Goal: Transaction & Acquisition: Purchase product/service

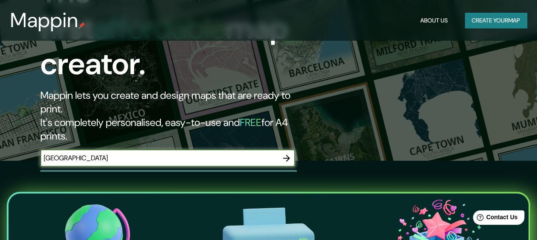
type input "[GEOGRAPHIC_DATA]"
click at [287, 153] on icon "button" at bounding box center [286, 158] width 10 height 10
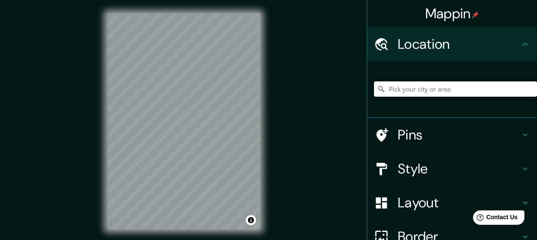
click at [507, 136] on h4 "Pins" at bounding box center [459, 134] width 122 height 17
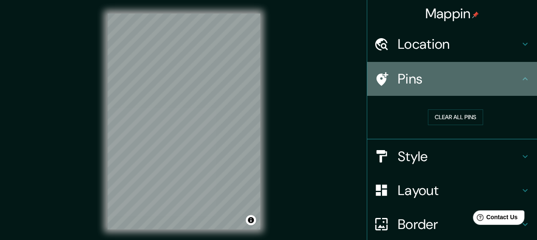
click at [494, 80] on h4 "Pins" at bounding box center [459, 78] width 122 height 17
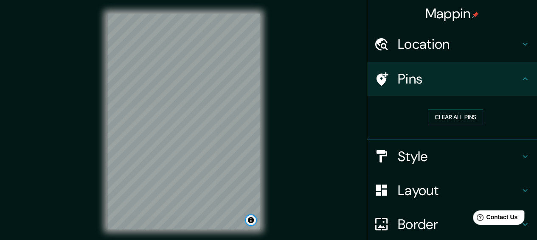
click at [252, 222] on button "Toggle attribution" at bounding box center [251, 220] width 10 height 10
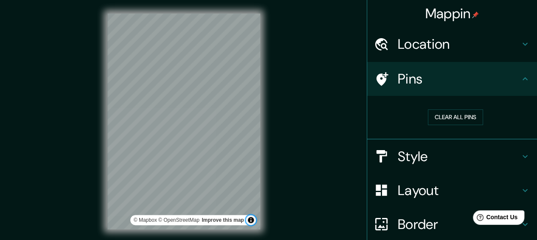
click at [252, 222] on button "Toggle attribution" at bounding box center [251, 220] width 10 height 10
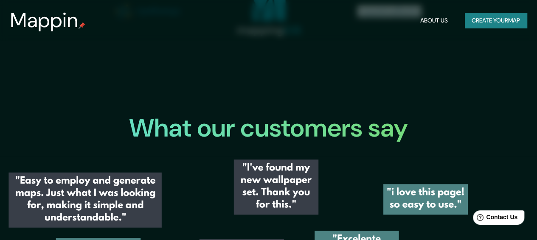
scroll to position [1006, 0]
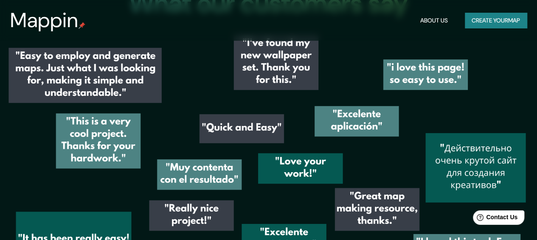
click at [494, 19] on button "Create your map" at bounding box center [496, 21] width 62 height 16
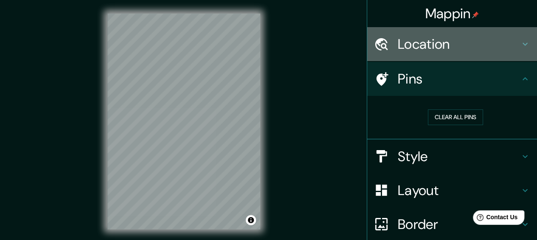
click at [406, 44] on h4 "Location" at bounding box center [459, 44] width 122 height 17
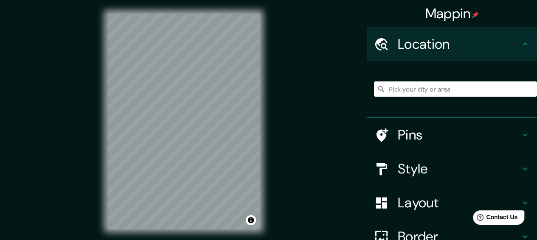
click at [421, 90] on input "Pick your city or area" at bounding box center [455, 88] width 163 height 15
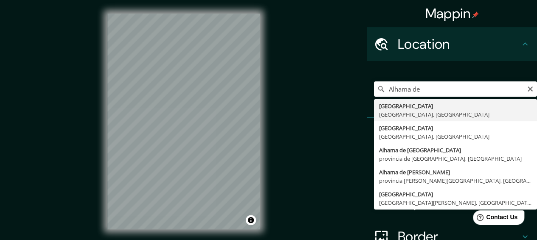
type input "[GEOGRAPHIC_DATA], [GEOGRAPHIC_DATA], [GEOGRAPHIC_DATA]"
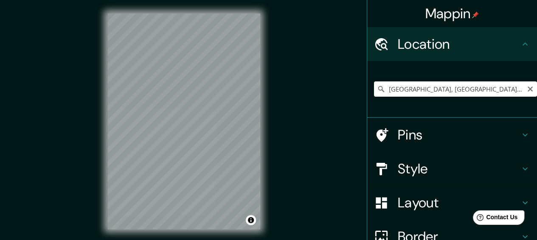
click at [423, 162] on h4 "Style" at bounding box center [459, 168] width 122 height 17
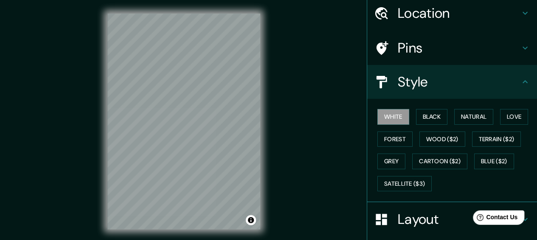
scroll to position [42, 0]
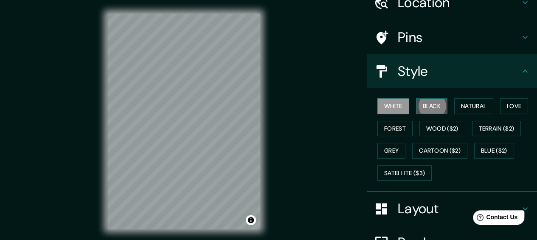
click at [427, 101] on button "Black" at bounding box center [432, 106] width 32 height 16
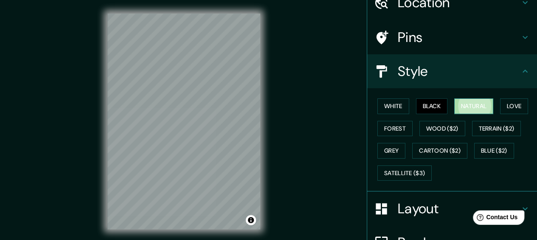
click at [470, 100] on button "Natural" at bounding box center [473, 106] width 39 height 16
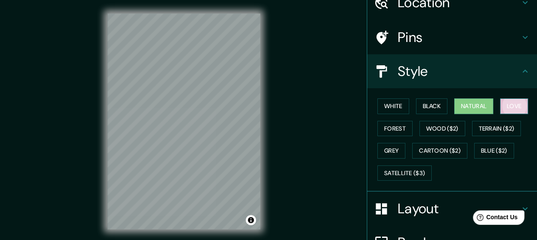
click at [507, 105] on button "Love" at bounding box center [514, 106] width 28 height 16
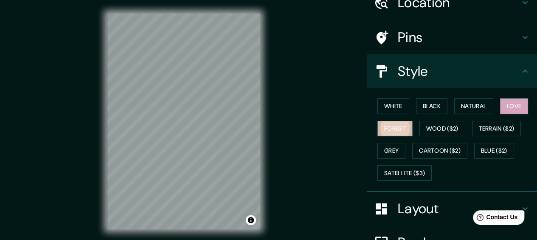
click at [387, 128] on button "Forest" at bounding box center [394, 129] width 35 height 16
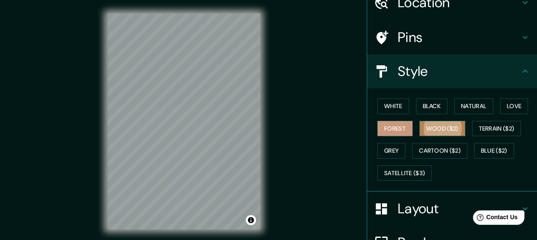
click at [419, 128] on button "Wood ($2)" at bounding box center [442, 129] width 46 height 16
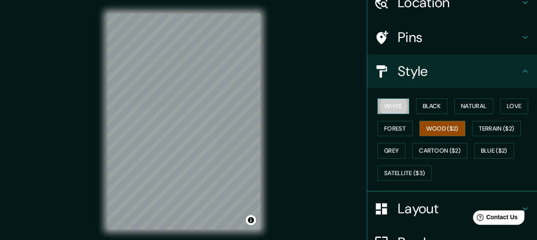
click at [393, 102] on button "White" at bounding box center [393, 106] width 32 height 16
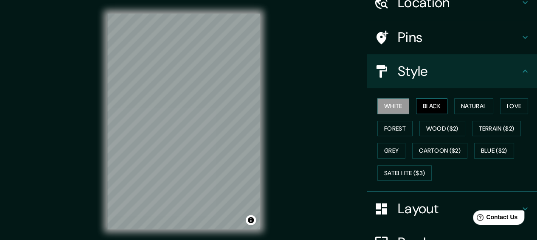
click at [421, 104] on button "Black" at bounding box center [432, 106] width 32 height 16
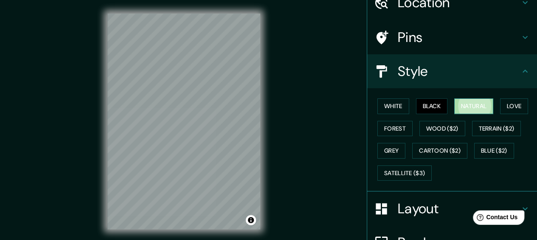
click at [457, 105] on button "Natural" at bounding box center [473, 106] width 39 height 16
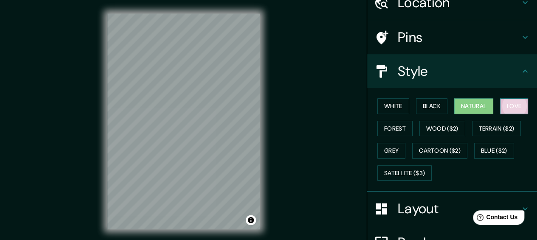
click at [503, 110] on button "Love" at bounding box center [514, 106] width 28 height 16
click at [388, 118] on div "White Black Natural Love Forest Wood ($2) Terrain ($2) Grey Cartoon ($2) Blue (…" at bounding box center [455, 139] width 163 height 89
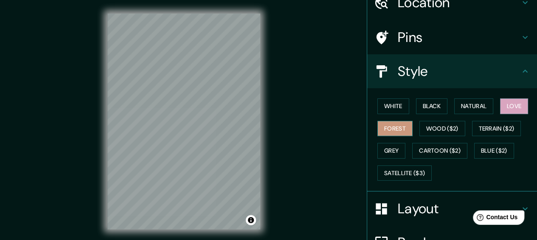
click at [393, 128] on button "Forest" at bounding box center [394, 129] width 35 height 16
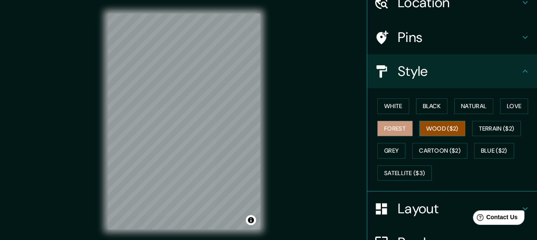
click at [426, 129] on button "Wood ($2)" at bounding box center [442, 129] width 46 height 16
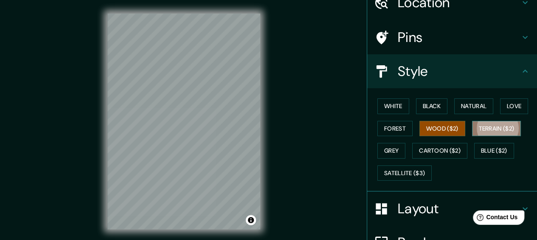
click at [494, 130] on button "Terrain ($2)" at bounding box center [496, 129] width 49 height 16
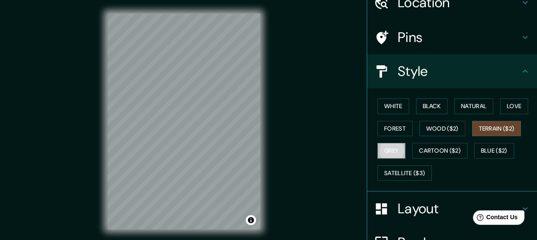
click at [394, 146] on button "Grey" at bounding box center [391, 151] width 28 height 16
click at [503, 130] on button "Terrain ($2)" at bounding box center [496, 129] width 49 height 16
click at [394, 140] on div "White Black Natural Love Forest Wood ($2) Terrain ($2) Grey Cartoon ($2) Blue (…" at bounding box center [455, 139] width 163 height 89
click at [391, 148] on button "Grey" at bounding box center [391, 151] width 28 height 16
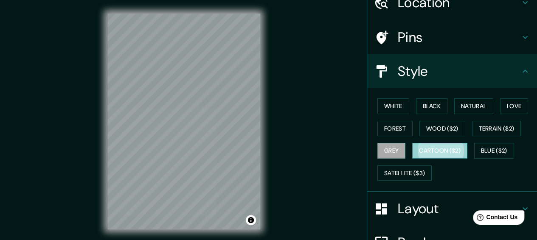
click at [416, 148] on button "Cartoon ($2)" at bounding box center [439, 151] width 55 height 16
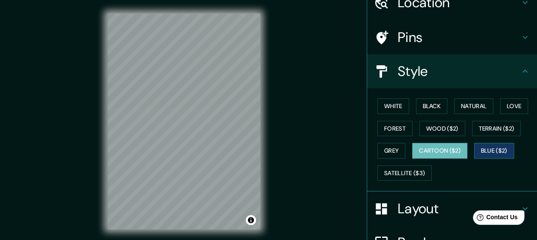
click at [492, 149] on button "Blue ($2)" at bounding box center [494, 151] width 40 height 16
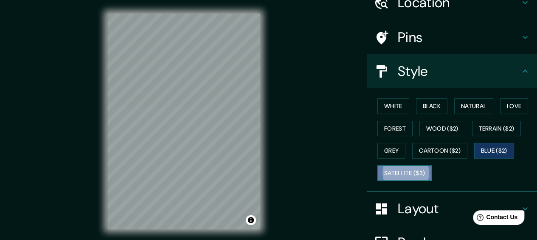
click at [411, 166] on button "Satellite ($3)" at bounding box center [404, 174] width 54 height 16
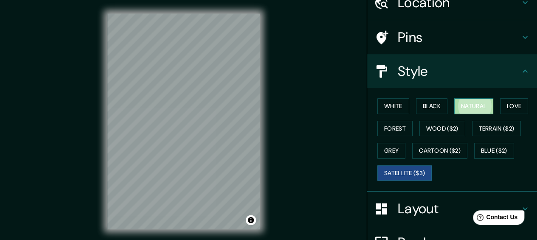
click at [478, 113] on button "Natural" at bounding box center [473, 106] width 39 height 16
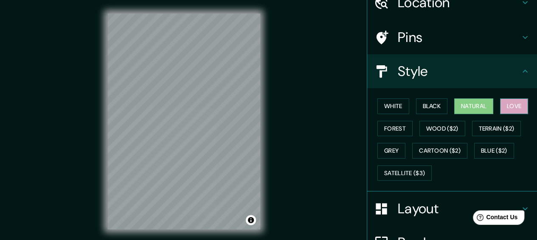
click at [500, 107] on button "Love" at bounding box center [514, 106] width 28 height 16
click at [483, 105] on button "Natural" at bounding box center [473, 106] width 39 height 16
click at [393, 126] on button "Forest" at bounding box center [394, 129] width 35 height 16
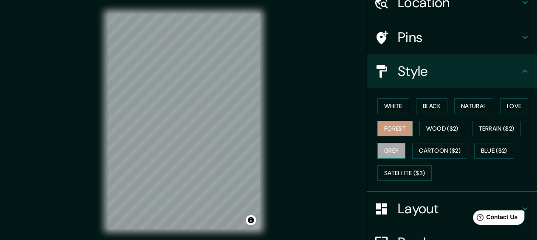
click at [385, 149] on button "Grey" at bounding box center [391, 151] width 28 height 16
click at [435, 107] on button "Black" at bounding box center [432, 106] width 32 height 16
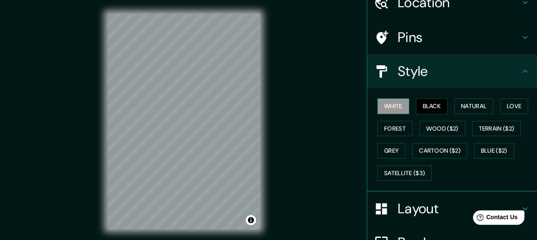
click at [386, 100] on button "White" at bounding box center [393, 106] width 32 height 16
click at [458, 104] on button "Natural" at bounding box center [473, 106] width 39 height 16
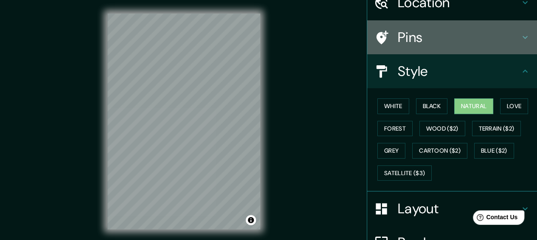
click at [411, 40] on h4 "Pins" at bounding box center [459, 37] width 122 height 17
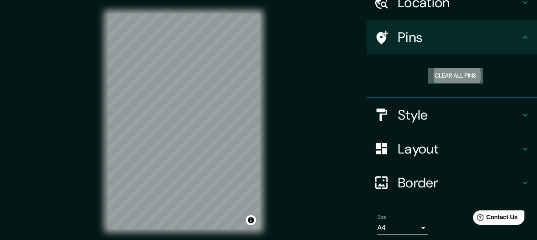
click at [428, 72] on button "Clear all pins" at bounding box center [455, 76] width 55 height 16
click at [459, 72] on button "Clear all pins" at bounding box center [455, 76] width 55 height 16
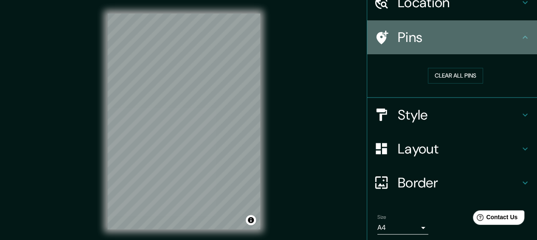
click at [409, 26] on div "Pins" at bounding box center [452, 37] width 170 height 34
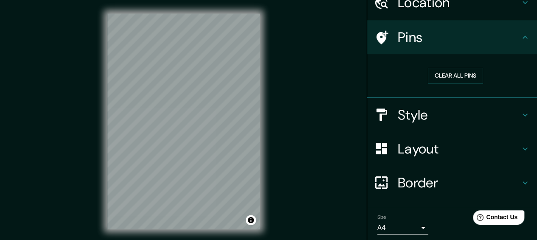
click at [521, 41] on icon at bounding box center [525, 37] width 10 height 10
click at [520, 37] on icon at bounding box center [525, 37] width 10 height 10
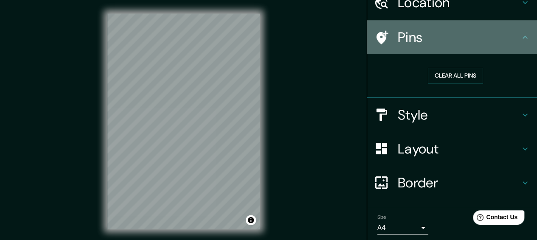
click at [520, 37] on icon at bounding box center [525, 37] width 10 height 10
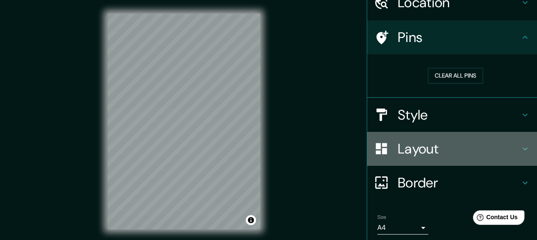
click at [500, 141] on h4 "Layout" at bounding box center [459, 148] width 122 height 17
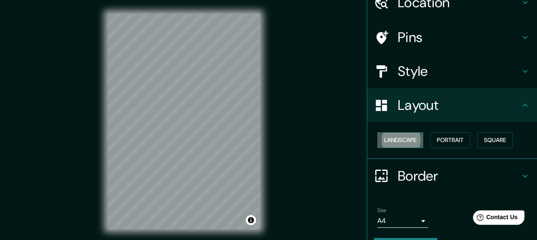
click at [402, 140] on button "Landscape" at bounding box center [400, 140] width 46 height 16
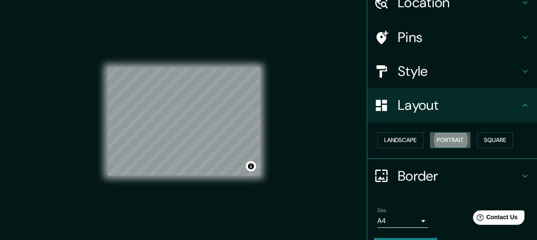
click at [437, 134] on button "Portrait" at bounding box center [450, 140] width 40 height 16
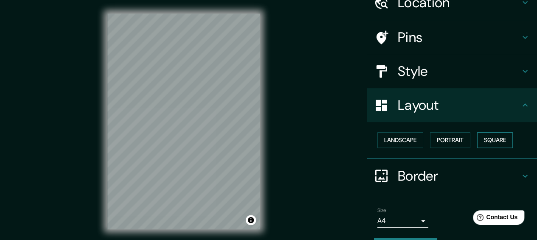
click at [477, 136] on button "Square" at bounding box center [495, 140] width 36 height 16
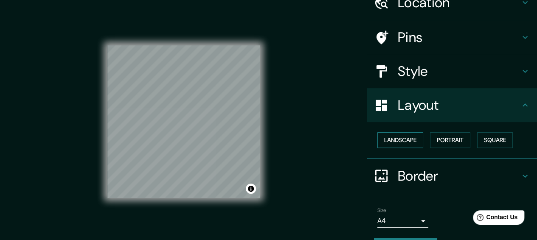
click at [404, 137] on button "Landscape" at bounding box center [400, 140] width 46 height 16
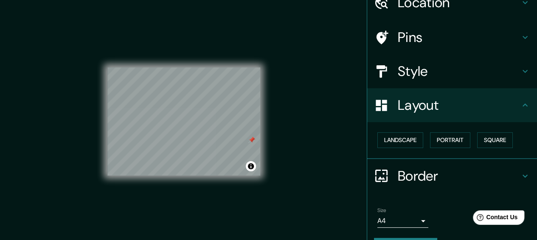
click at [251, 141] on div at bounding box center [251, 140] width 7 height 7
click at [146, 157] on div at bounding box center [145, 157] width 7 height 7
drag, startPoint x: 163, startPoint y: 140, endPoint x: 210, endPoint y: 107, distance: 57.0
click at [210, 107] on div at bounding box center [208, 109] width 7 height 7
drag, startPoint x: 210, startPoint y: 107, endPoint x: 216, endPoint y: 102, distance: 7.8
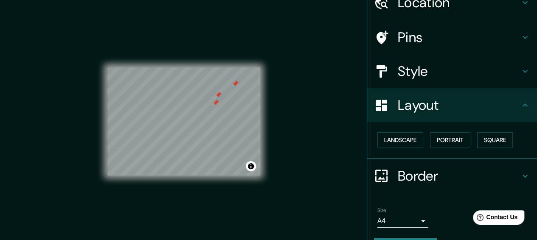
click at [216, 102] on div at bounding box center [215, 102] width 7 height 7
click at [214, 104] on div at bounding box center [213, 104] width 7 height 7
click at [203, 82] on div at bounding box center [203, 82] width 7 height 7
click at [214, 103] on div at bounding box center [213, 104] width 7 height 7
click at [216, 96] on div at bounding box center [216, 96] width 7 height 7
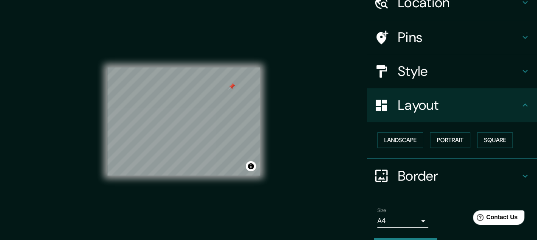
click at [229, 85] on div at bounding box center [231, 86] width 7 height 7
click at [367, 104] on div "Layout" at bounding box center [452, 105] width 170 height 34
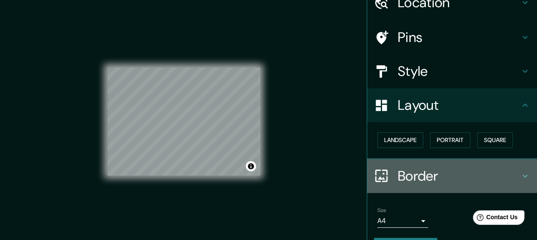
click at [412, 168] on h4 "Border" at bounding box center [459, 176] width 122 height 17
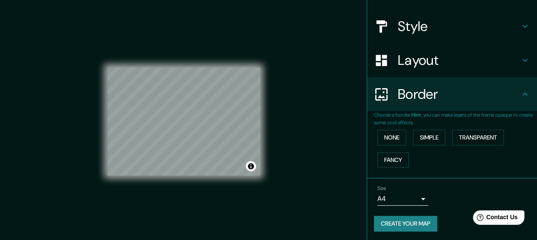
scroll to position [87, 0]
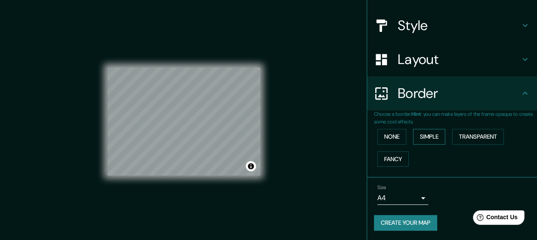
click at [413, 137] on button "Simple" at bounding box center [429, 137] width 32 height 16
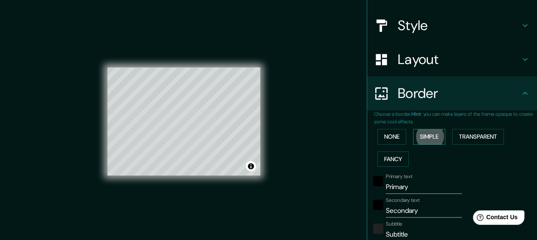
scroll to position [103, 0]
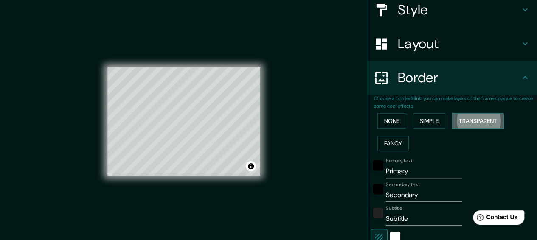
click at [454, 126] on button "Transparent" at bounding box center [478, 121] width 52 height 16
click at [391, 123] on button "None" at bounding box center [391, 121] width 29 height 16
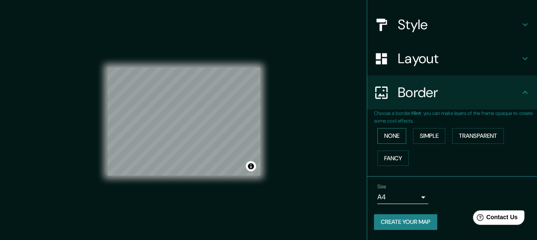
scroll to position [87, 0]
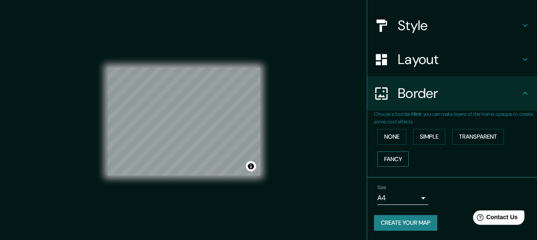
click at [393, 152] on button "Fancy" at bounding box center [392, 160] width 31 height 16
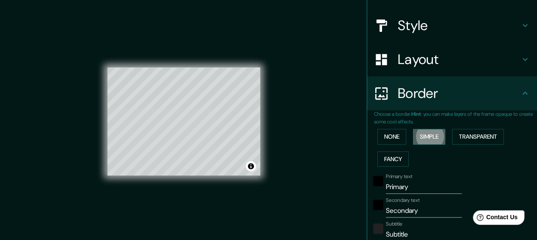
click at [435, 132] on button "Simple" at bounding box center [429, 137] width 32 height 16
click at [397, 154] on button "Fancy" at bounding box center [392, 160] width 31 height 16
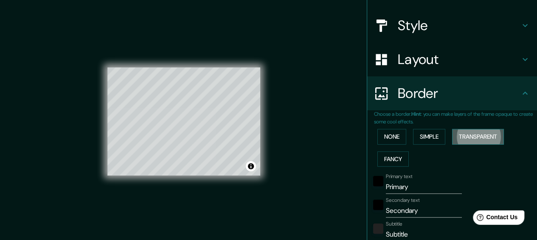
click at [452, 139] on button "Transparent" at bounding box center [478, 137] width 52 height 16
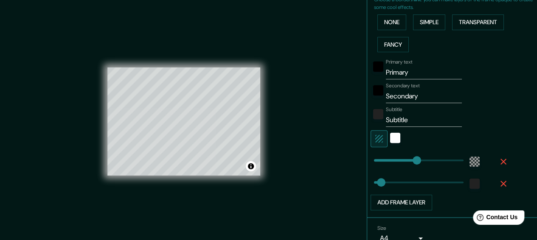
scroll to position [202, 0]
type input "0"
drag, startPoint x: 409, startPoint y: 160, endPoint x: 362, endPoint y: 164, distance: 47.3
type input "29"
type input "58"
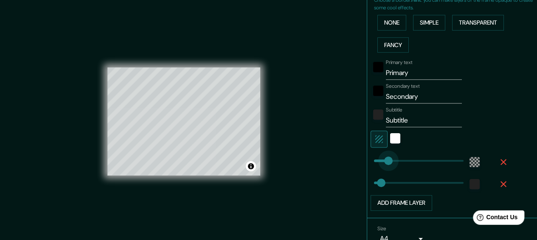
drag, startPoint x: 372, startPoint y: 162, endPoint x: 382, endPoint y: 159, distance: 10.3
type input "29"
type input "73"
type input "90"
drag, startPoint x: 377, startPoint y: 185, endPoint x: 390, endPoint y: 184, distance: 12.8
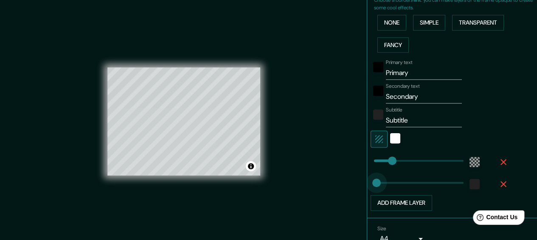
type input "15"
drag, startPoint x: 390, startPoint y: 184, endPoint x: 371, endPoint y: 187, distance: 19.0
type input "22"
click at [395, 77] on input "Primary" at bounding box center [424, 73] width 76 height 14
click at [405, 72] on input "Primary" at bounding box center [424, 73] width 76 height 14
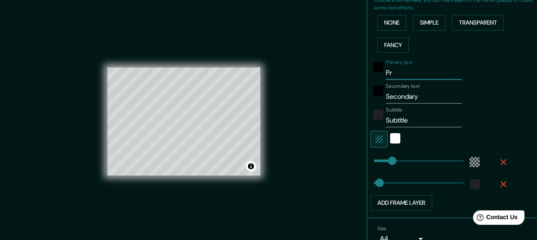
type input "P"
click at [424, 101] on input "Secondary" at bounding box center [424, 97] width 76 height 14
type input "S"
type input "B"
type input "recuerdos especiales"
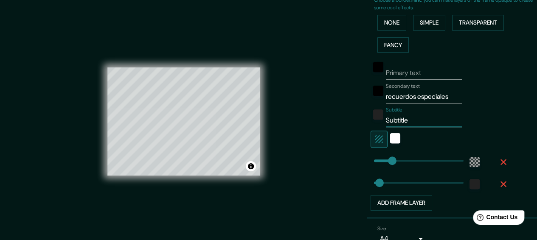
click at [407, 119] on input "Subtitle" at bounding box center [424, 121] width 76 height 14
type input "S"
type input "[DATE]"
click at [390, 140] on div "white" at bounding box center [395, 138] width 10 height 10
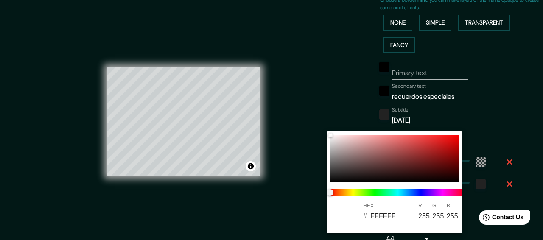
click at [477, 124] on div at bounding box center [271, 120] width 543 height 240
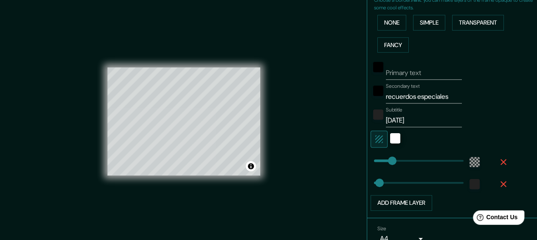
click at [375, 136] on icon "button" at bounding box center [379, 139] width 8 height 8
click at [374, 141] on icon "button" at bounding box center [379, 139] width 10 height 10
click at [390, 141] on div "white" at bounding box center [395, 138] width 10 height 10
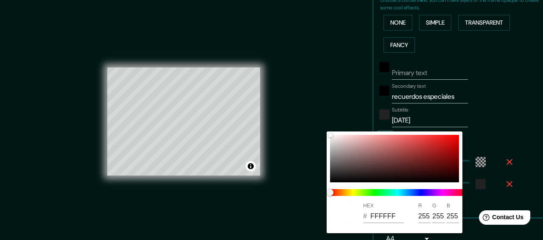
click at [477, 124] on div at bounding box center [271, 120] width 543 height 240
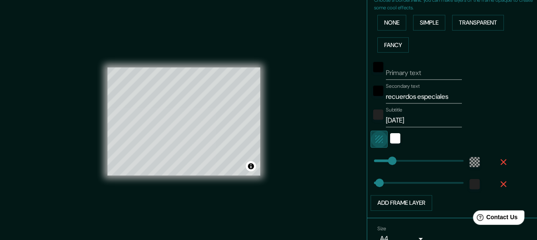
click at [376, 138] on icon "button" at bounding box center [379, 139] width 10 height 10
click at [377, 140] on button "button" at bounding box center [379, 139] width 17 height 17
click at [390, 140] on div "white" at bounding box center [395, 138] width 10 height 10
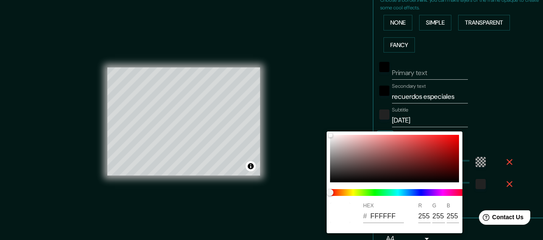
click at [484, 127] on div at bounding box center [271, 120] width 543 height 240
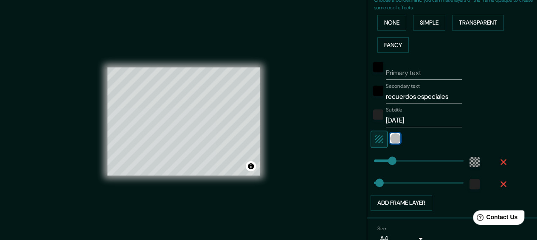
scroll to position [244, 0]
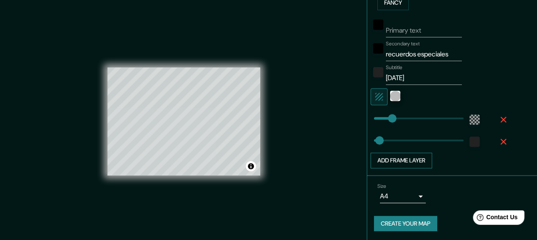
click at [411, 161] on button "Add frame layer" at bounding box center [402, 161] width 62 height 16
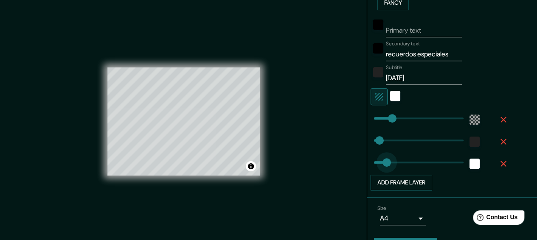
type input "0"
drag, startPoint x: 405, startPoint y: 160, endPoint x: 358, endPoint y: 175, distance: 49.4
type input "68"
drag, startPoint x: 361, startPoint y: 158, endPoint x: 384, endPoint y: 154, distance: 23.7
type input "0"
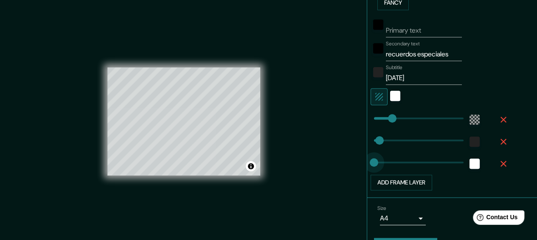
drag, startPoint x: 378, startPoint y: 157, endPoint x: 357, endPoint y: 164, distance: 21.6
click at [491, 158] on button "button" at bounding box center [503, 163] width 27 height 15
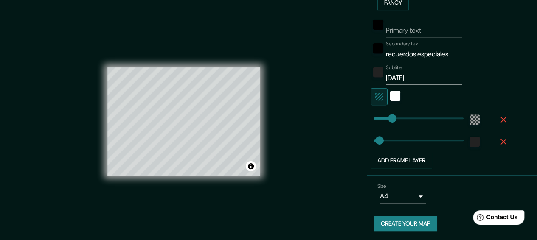
scroll to position [17, 0]
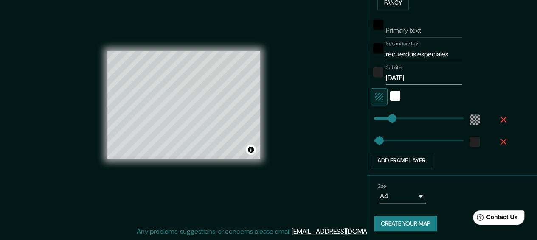
click at [404, 190] on body "Mappin Location [GEOGRAPHIC_DATA], [GEOGRAPHIC_DATA], [GEOGRAPHIC_DATA] Pins St…" at bounding box center [268, 103] width 537 height 240
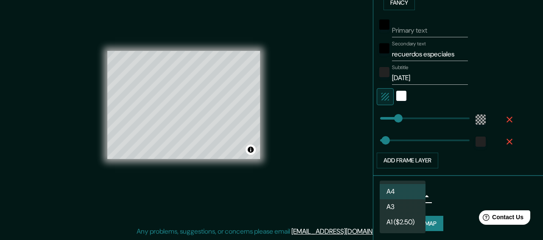
click at [443, 185] on div at bounding box center [271, 120] width 543 height 240
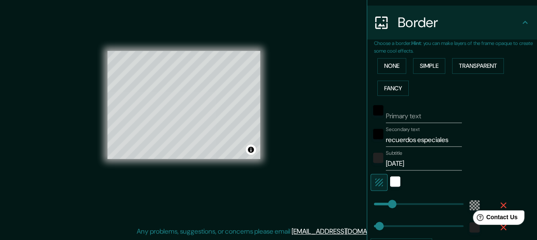
scroll to position [244, 0]
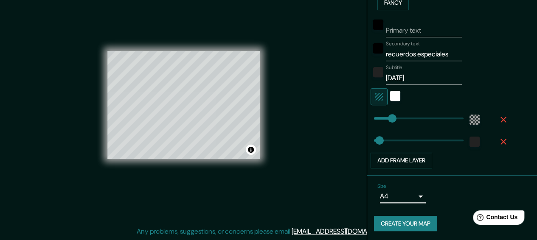
click at [397, 218] on button "Create your map" at bounding box center [405, 224] width 63 height 16
click at [407, 222] on button "Create your map" at bounding box center [405, 224] width 63 height 16
click at [399, 225] on button "Create your map" at bounding box center [405, 224] width 63 height 16
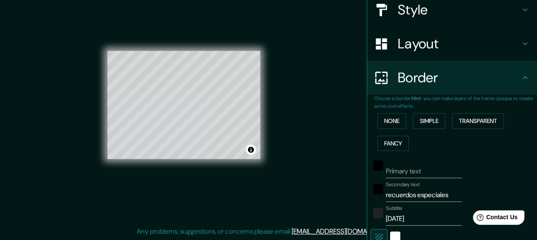
scroll to position [96, 0]
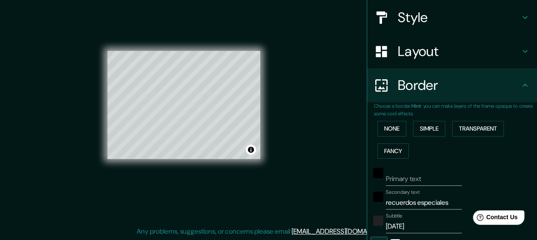
click at [520, 87] on icon at bounding box center [525, 85] width 10 height 10
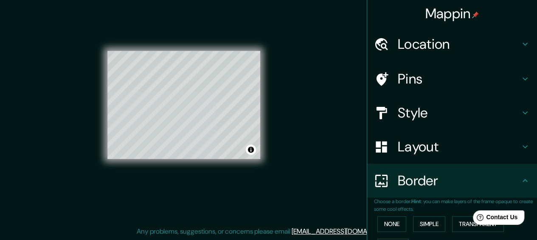
click at [507, 37] on h4 "Location" at bounding box center [459, 44] width 122 height 17
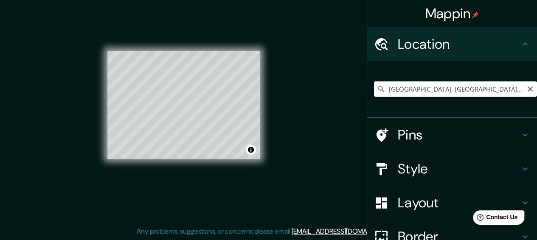
click at [507, 37] on h4 "Location" at bounding box center [459, 44] width 122 height 17
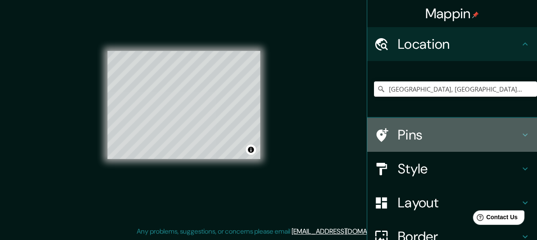
click at [513, 121] on div "Pins" at bounding box center [452, 135] width 170 height 34
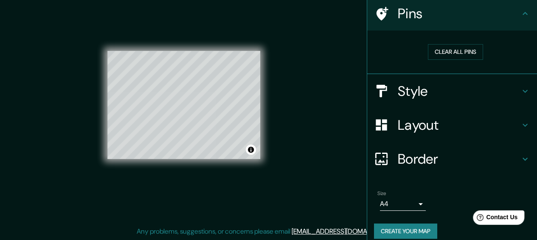
scroll to position [74, 0]
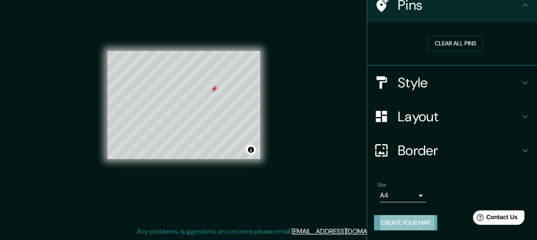
click at [383, 227] on button "Create your map" at bounding box center [405, 223] width 63 height 16
click at [214, 89] on div at bounding box center [214, 89] width 7 height 7
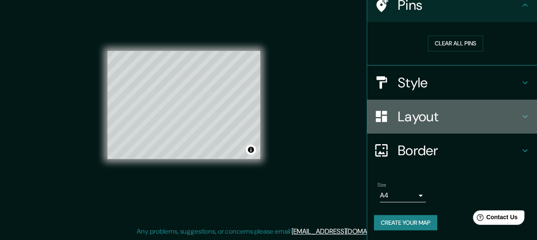
click at [380, 113] on icon at bounding box center [381, 116] width 15 height 15
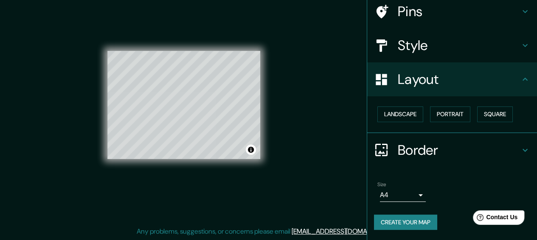
scroll to position [67, 0]
click at [379, 87] on div "Layout" at bounding box center [452, 80] width 170 height 34
click at [394, 129] on div "Landscape [GEOGRAPHIC_DATA]" at bounding box center [452, 115] width 170 height 37
click at [407, 219] on button "Create your map" at bounding box center [405, 223] width 63 height 16
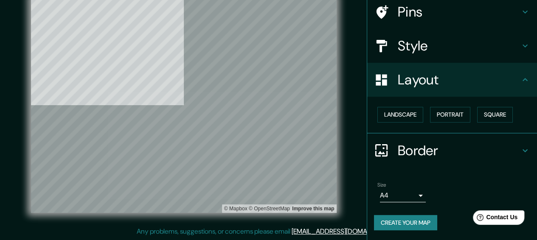
click at [9, 43] on div "© Mapbox © OpenStreetMap Improve this map" at bounding box center [183, 105] width 483 height 216
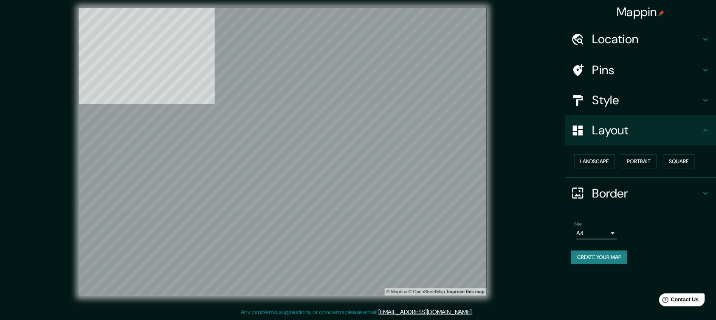
scroll to position [4, 0]
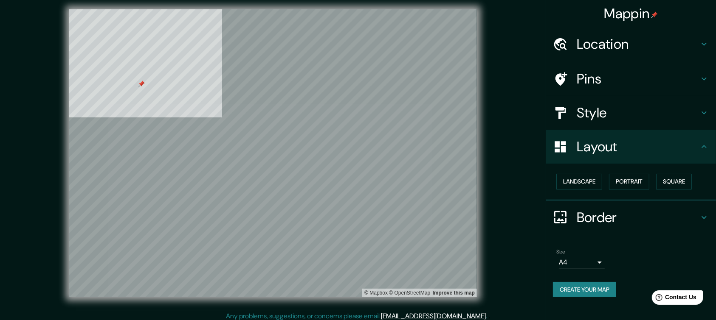
click at [143, 84] on div at bounding box center [141, 84] width 7 height 7
click at [537, 184] on button "Landscape" at bounding box center [579, 182] width 46 height 16
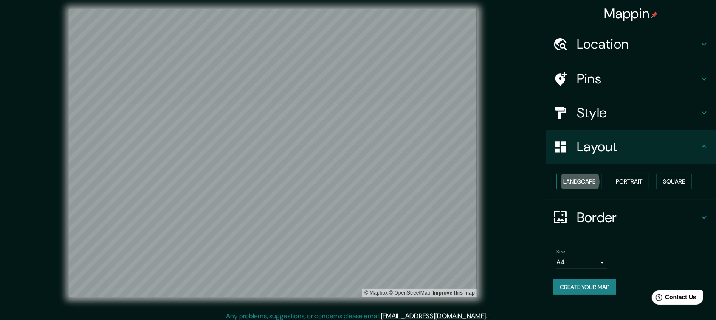
click at [537, 184] on button "Landscape" at bounding box center [579, 182] width 46 height 16
click at [511, 153] on div "© Mapbox © OpenStreetMap Improve this map" at bounding box center [273, 153] width 644 height 289
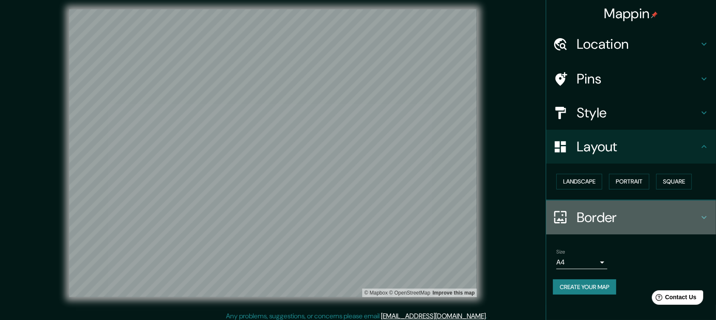
click at [537, 211] on h4 "Border" at bounding box center [637, 217] width 122 height 17
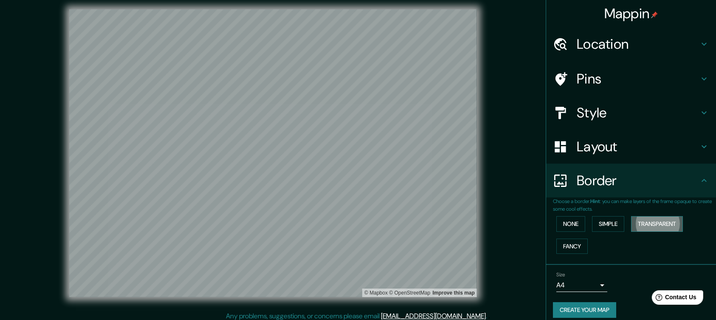
click at [537, 219] on button "Transparent" at bounding box center [657, 224] width 52 height 16
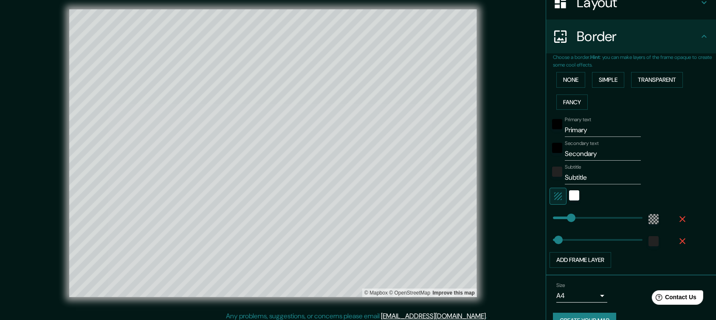
scroll to position [162, 0]
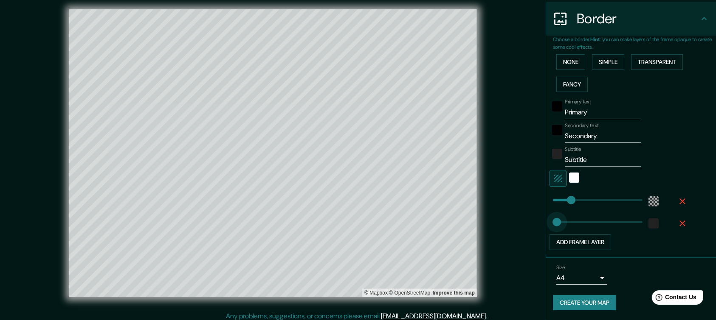
type input "33"
click at [537, 222] on span at bounding box center [555, 222] width 8 height 8
type input "195"
click at [537, 112] on input "Primary" at bounding box center [603, 113] width 76 height 14
type input "Primar"
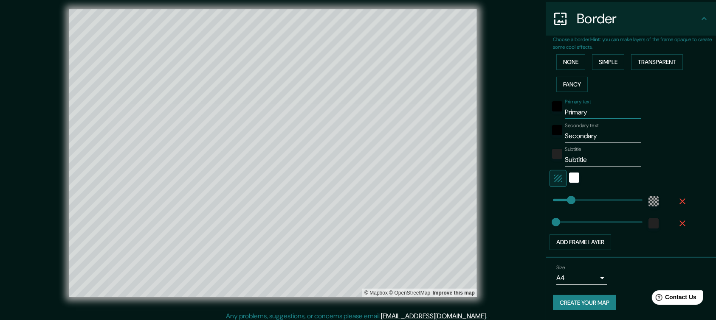
type input "195"
type input "P"
type input "195"
click at [537, 137] on input "Secondary" at bounding box center [603, 136] width 76 height 14
type input "Secondar"
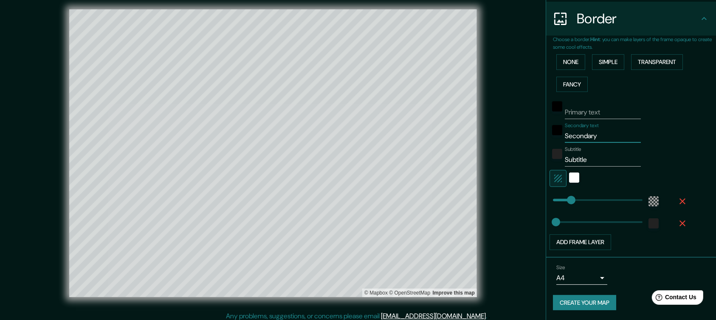
type input "195"
type input "S"
type input "195"
type input "R"
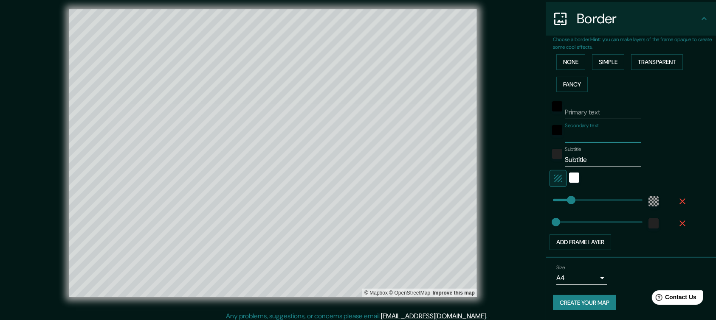
type input "195"
type input "RE"
type input "195"
type input "REC"
type input "195"
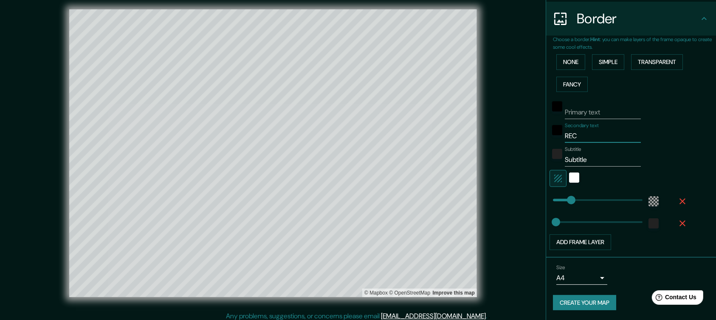
type input "RECU"
type input "195"
type input "RECUE"
type input "195"
type input "RECUER"
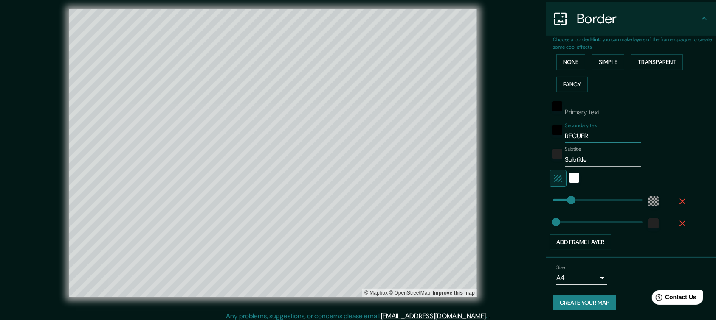
type input "195"
type input "RECUERD"
type input "195"
type input "RECUERDO"
type input "195"
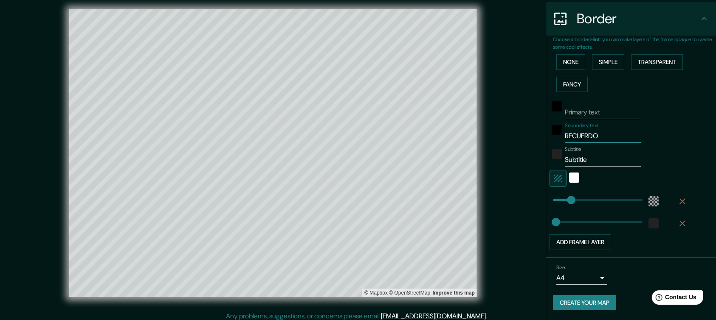
type input "RECUERDOS"
type input "195"
type input "RECUERDOS"
type input "195"
type input "RECUERDOS E"
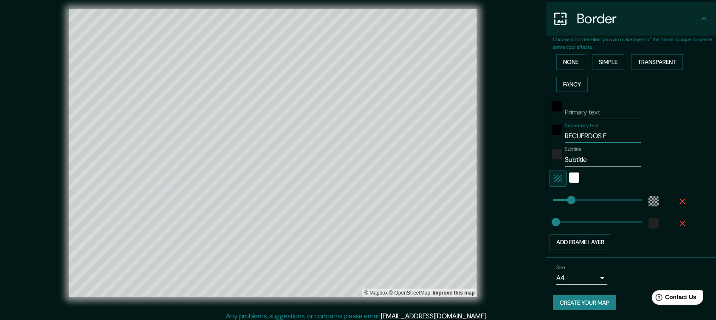
type input "195"
type input "RECUERDOS ES"
type input "195"
type input "RECUERDOS ESP"
type input "195"
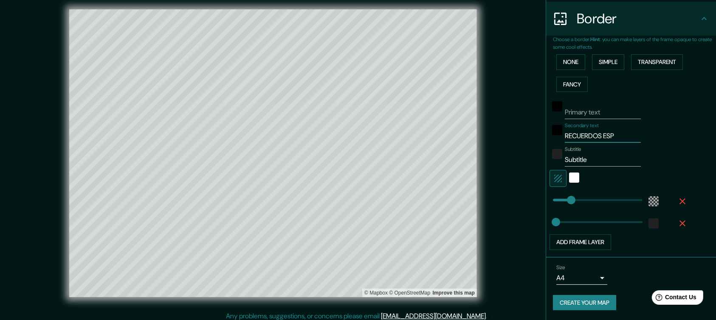
type input "RECUERDOS ESPE"
type input "195"
type input "RECUERDOS ESPEC"
type input "195"
type input "RECUERDOS ESPECI"
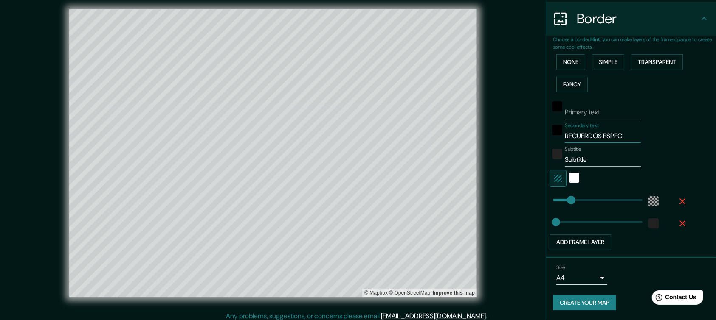
type input "195"
type input "RECUERDOS ESPECIA"
type input "195"
type input "RECUERDOS ESPECIAL"
type input "195"
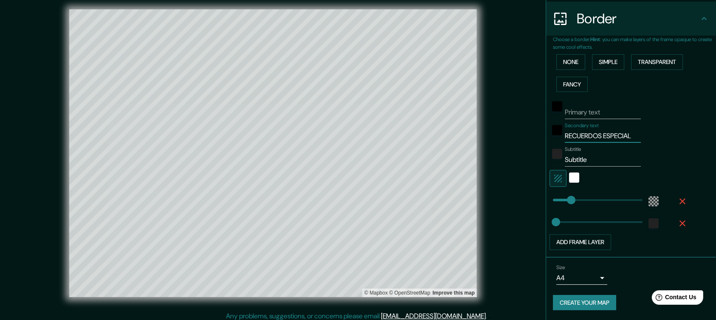
type input "RECUERDOS ESPECIALE"
type input "195"
type input "RECUERDOS ESPECIALES"
type input "195"
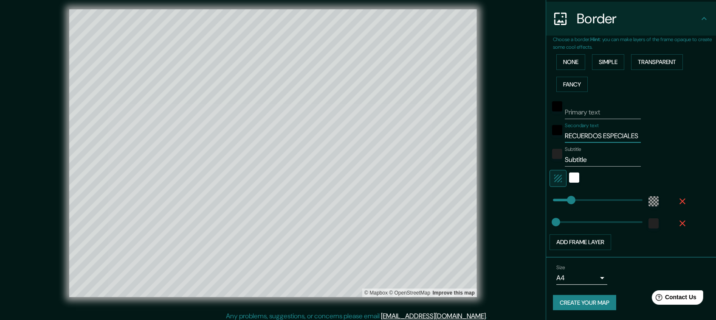
type input "RECUERDOS ESPECIALES"
click at [537, 155] on input "Subtitle" at bounding box center [603, 160] width 76 height 14
type input "Subtitl"
type input "195"
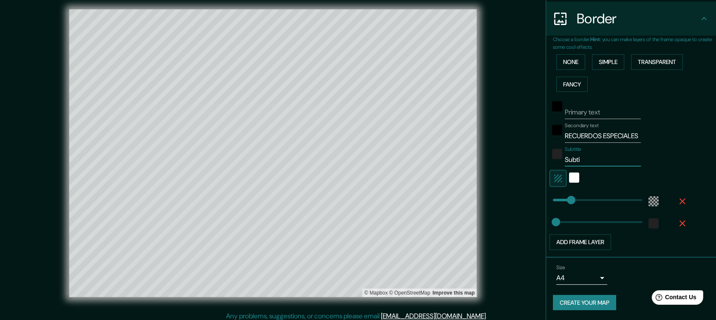
type input "Subt"
type input "195"
type input "Sub"
type input "195"
type input "Su"
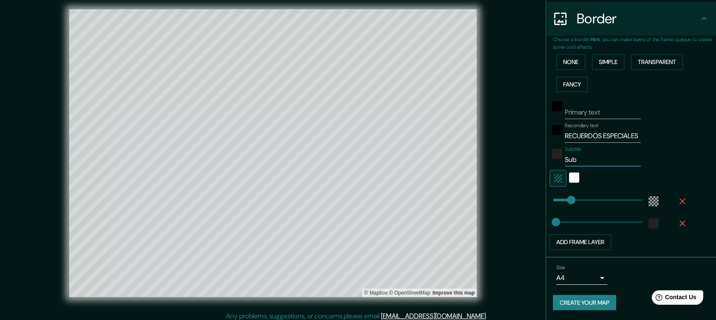
type input "195"
type input "S"
type input "195"
type input "1"
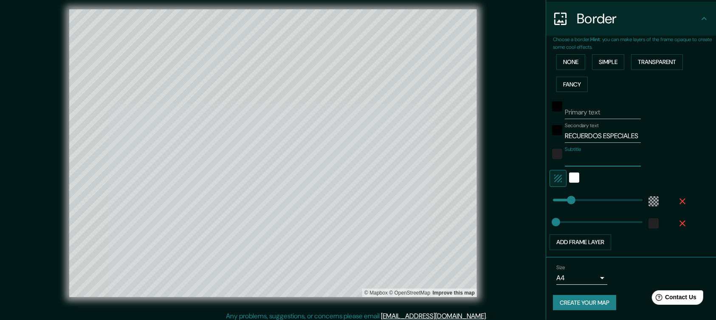
type input "195"
type input "14"
type input "195"
type input "14/"
type input "195"
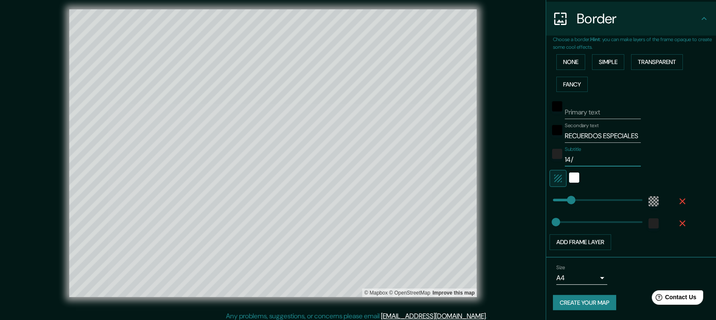
type input "14/0"
type input "195"
type input "14/02"
type input "195"
type input "14/02/"
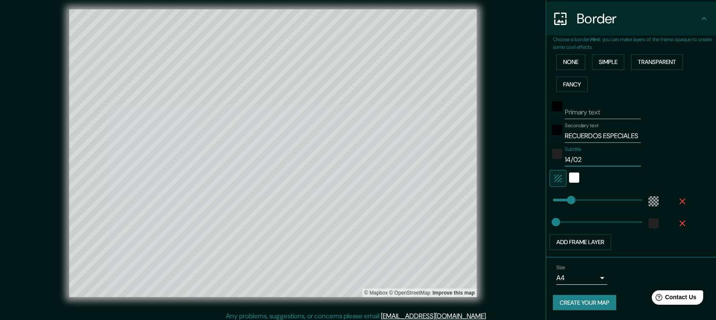
type input "195"
type input "14/02/2"
type input "195"
type input "[DATE]"
type input "195"
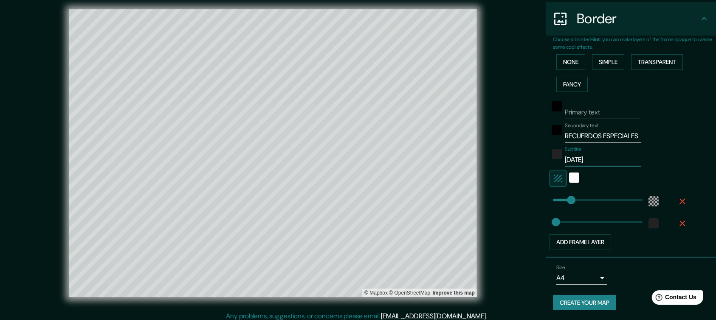
type input "14/02/202"
type input "195"
type input "[DATE]"
type input "195"
type input "[DATE]"
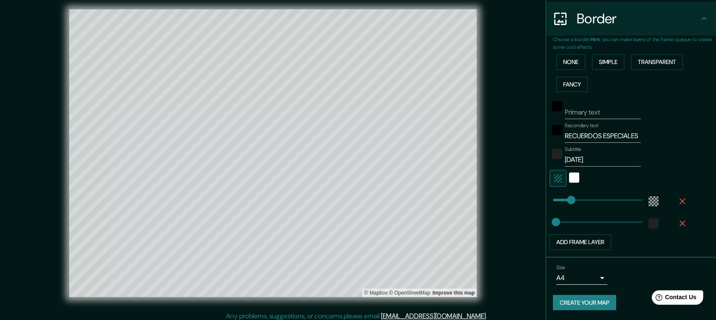
click at [537, 164] on div "Subtitle [DATE]" at bounding box center [618, 156] width 139 height 20
click at [537, 240] on button "Create your map" at bounding box center [584, 303] width 63 height 16
